Goal: Task Accomplishment & Management: Manage account settings

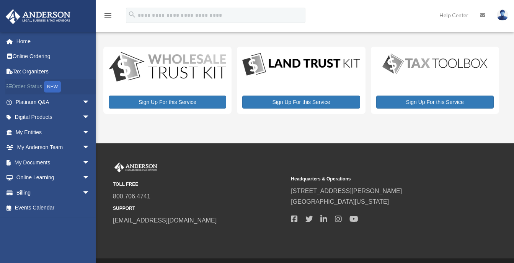
click at [31, 86] on link "Order Status NEW" at bounding box center [53, 87] width 96 height 16
click at [82, 192] on span "arrow_drop_down" at bounding box center [89, 193] width 15 height 16
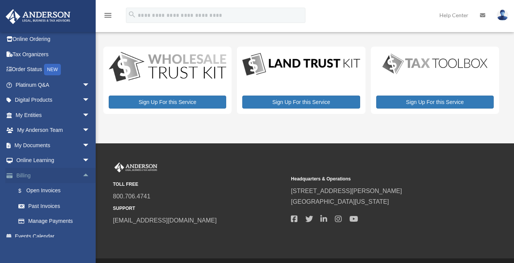
scroll to position [26, 0]
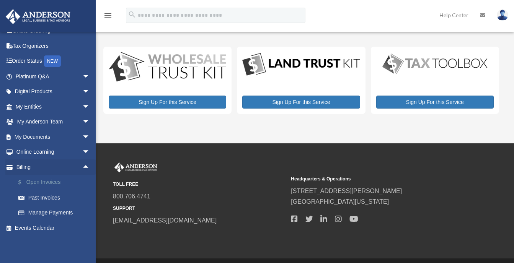
click at [45, 180] on link "$ Open Invoices" at bounding box center [56, 183] width 91 height 16
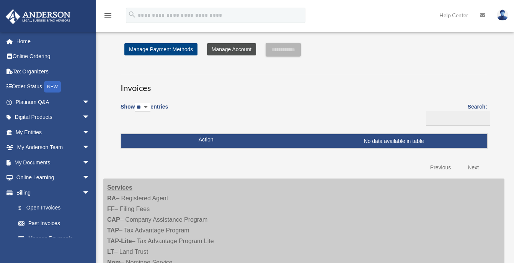
click at [229, 52] on link "Manage Account" at bounding box center [231, 49] width 49 height 12
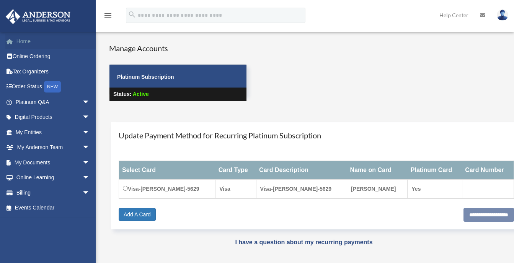
click at [24, 38] on link "Home" at bounding box center [53, 41] width 96 height 15
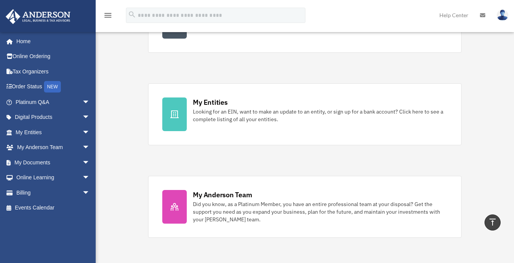
scroll to position [179, 0]
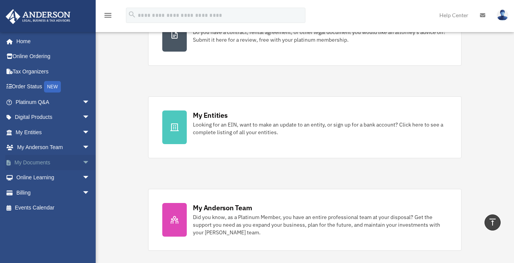
click at [51, 162] on link "My Documents arrow_drop_down" at bounding box center [53, 162] width 96 height 15
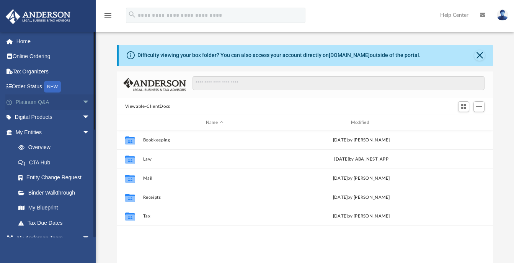
click at [82, 100] on span "arrow_drop_down" at bounding box center [89, 103] width 15 height 16
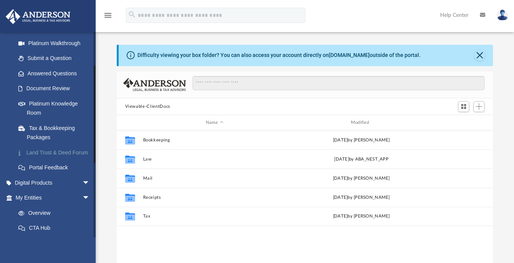
scroll to position [179, 0]
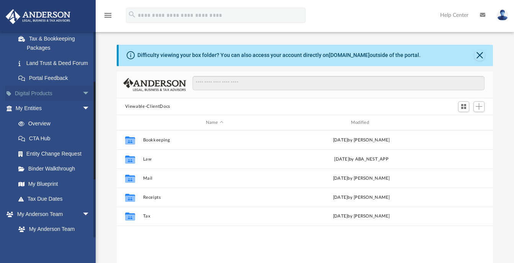
click at [82, 100] on span "arrow_drop_down" at bounding box center [89, 94] width 15 height 16
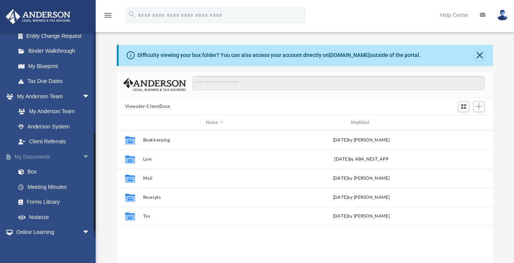
scroll to position [446, 0]
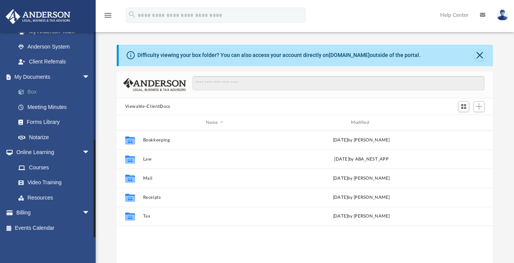
click at [31, 92] on link "Box" at bounding box center [56, 92] width 91 height 15
click at [31, 90] on link "Box" at bounding box center [56, 92] width 91 height 15
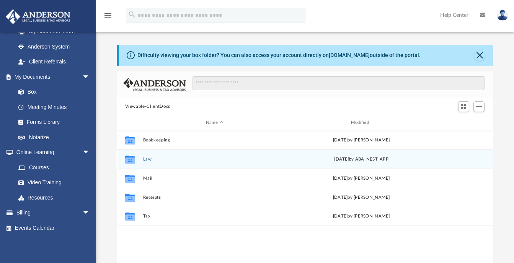
click at [144, 157] on button "Law" at bounding box center [215, 159] width 144 height 5
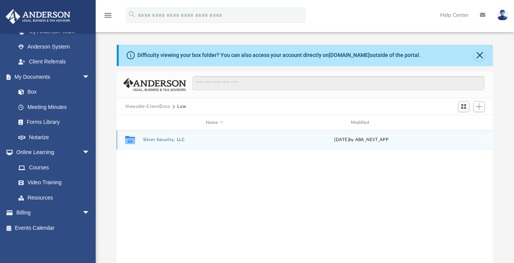
click at [160, 139] on button "Silver Security, LLC" at bounding box center [215, 140] width 144 height 5
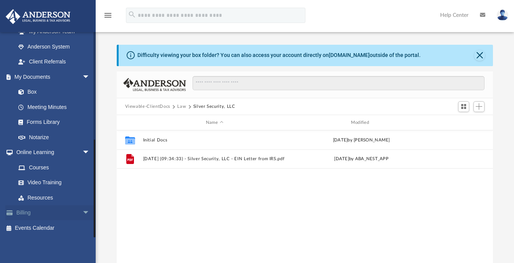
click at [82, 212] on span "arrow_drop_down" at bounding box center [89, 214] width 15 height 16
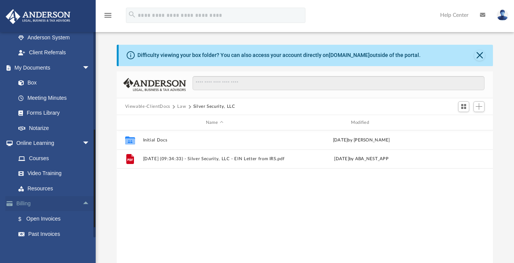
scroll to position [492, 0]
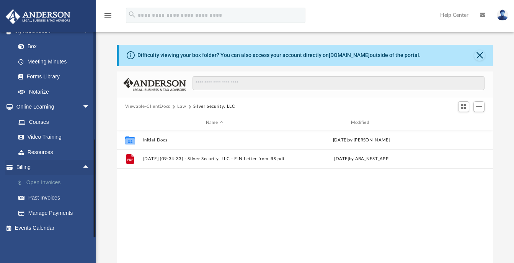
click at [41, 184] on link "$ Open Invoices" at bounding box center [56, 183] width 91 height 16
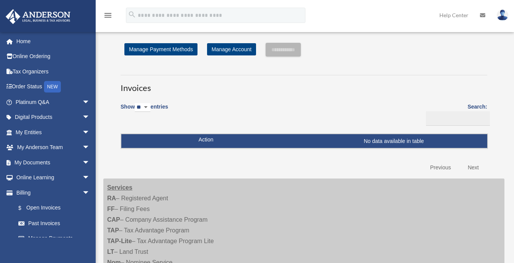
click at [109, 14] on icon "menu" at bounding box center [107, 15] width 9 height 9
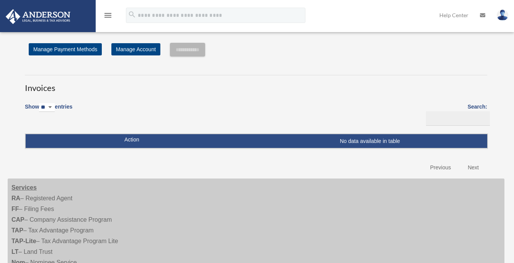
click at [109, 14] on icon "menu" at bounding box center [107, 15] width 9 height 9
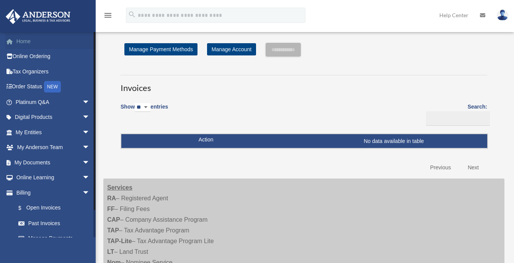
click at [23, 42] on link "Home" at bounding box center [53, 41] width 96 height 15
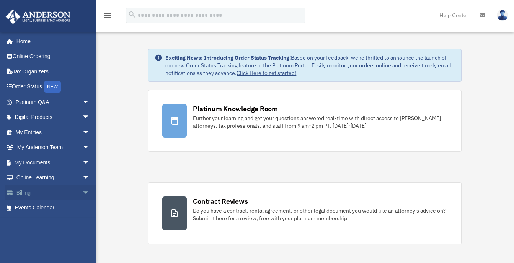
click at [82, 191] on span "arrow_drop_down" at bounding box center [89, 193] width 15 height 16
click at [48, 208] on link "$ Open Invoices" at bounding box center [56, 209] width 91 height 16
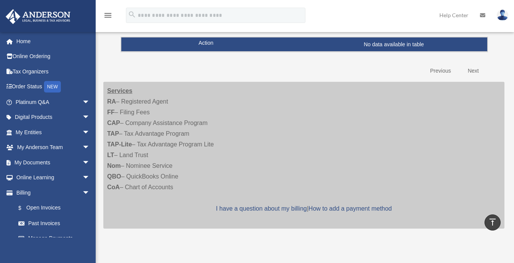
scroll to position [89, 0]
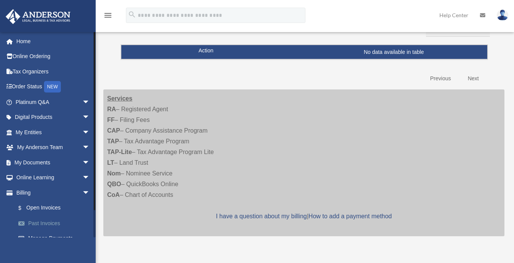
click at [47, 222] on link "Past Invoices" at bounding box center [56, 223] width 91 height 15
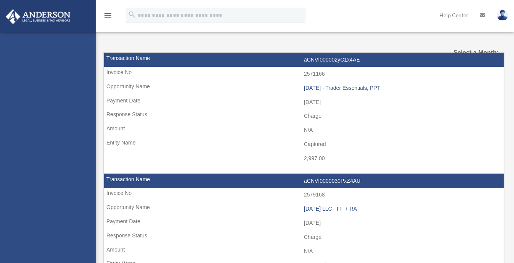
select select
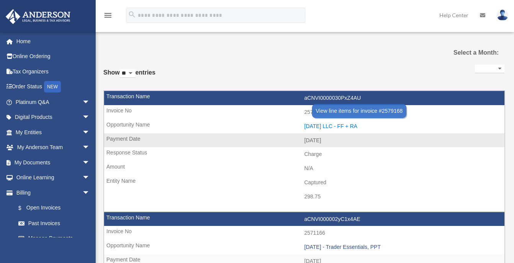
click at [346, 124] on div "2025.09.04 LLC - FF + RA" at bounding box center [402, 126] width 196 height 7
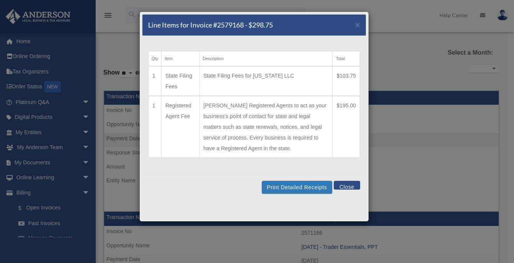
scroll to position [89, 0]
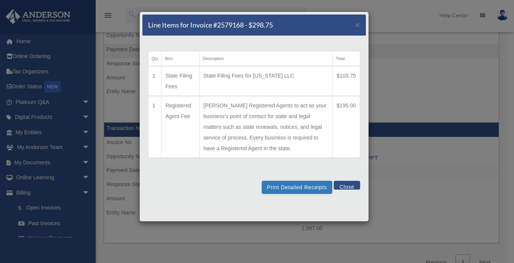
click at [344, 184] on button "Close" at bounding box center [347, 185] width 26 height 9
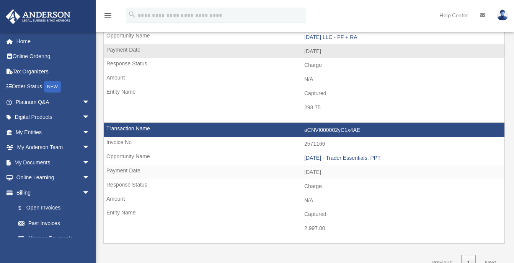
scroll to position [0, 0]
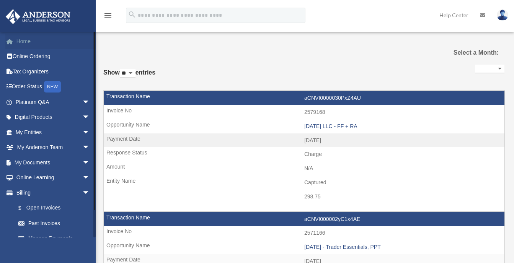
click at [23, 41] on link "Home" at bounding box center [53, 41] width 96 height 15
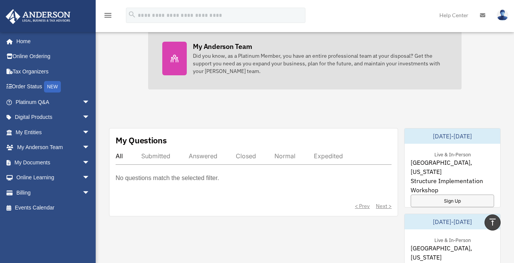
scroll to position [357, 0]
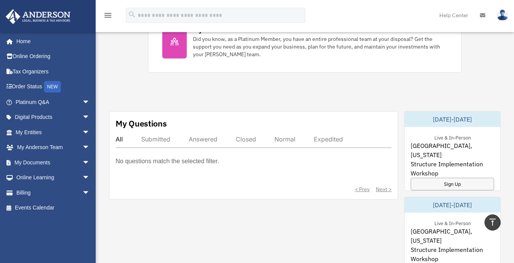
click at [145, 140] on div "Submitted" at bounding box center [155, 140] width 29 height 8
click at [115, 139] on div "My Questions All Submitted Answered Closed Normal Expedited No questions match …" at bounding box center [253, 155] width 289 height 88
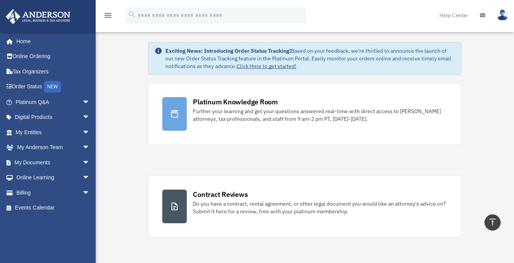
scroll to position [0, 0]
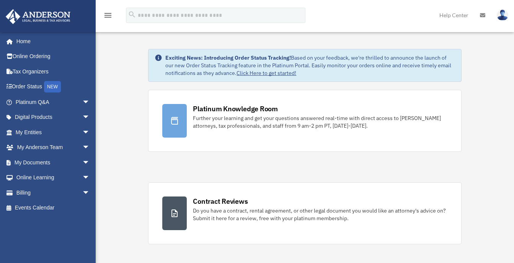
click at [501, 15] on img at bounding box center [502, 15] width 11 height 11
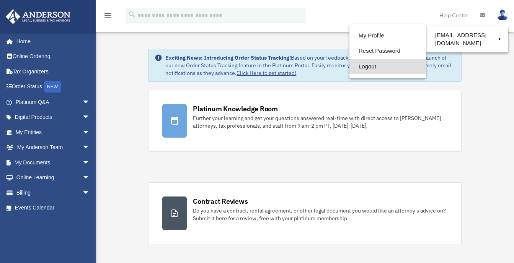
click at [363, 67] on link "Logout" at bounding box center [388, 67] width 77 height 16
